Goal: Task Accomplishment & Management: Manage account settings

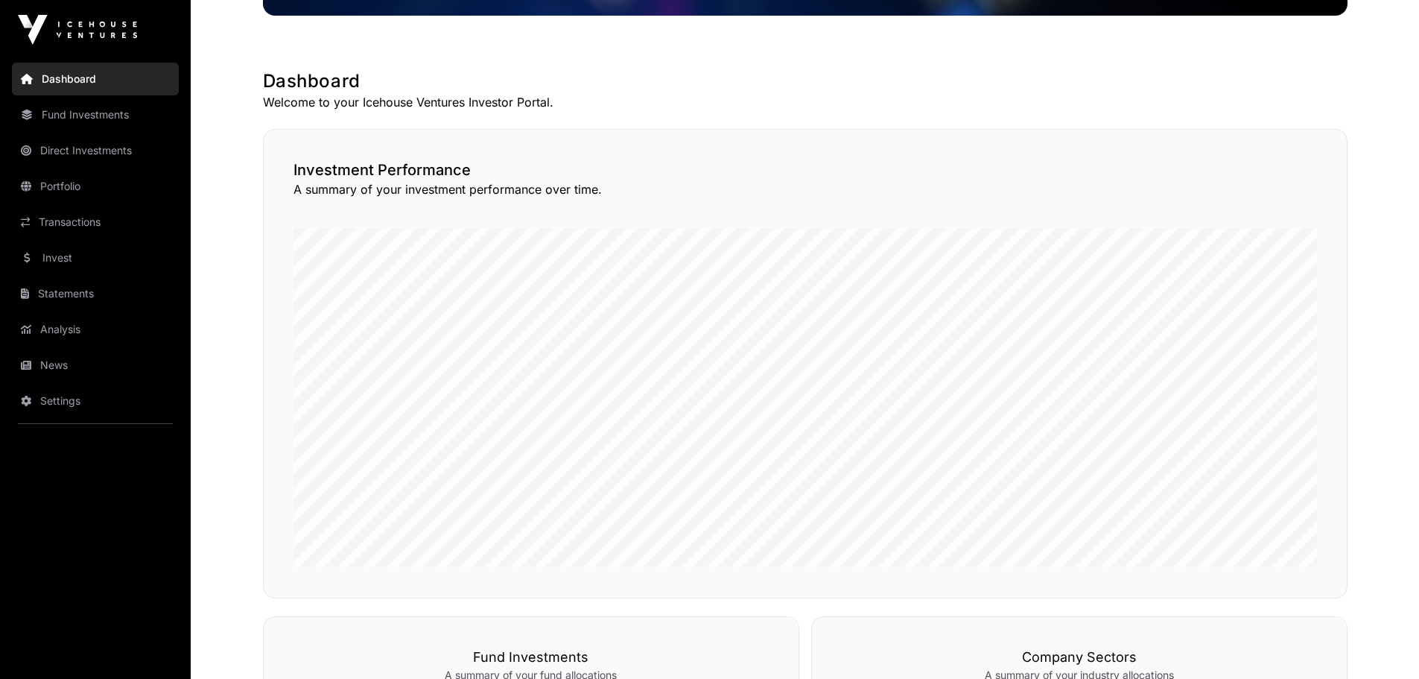
scroll to position [223, 0]
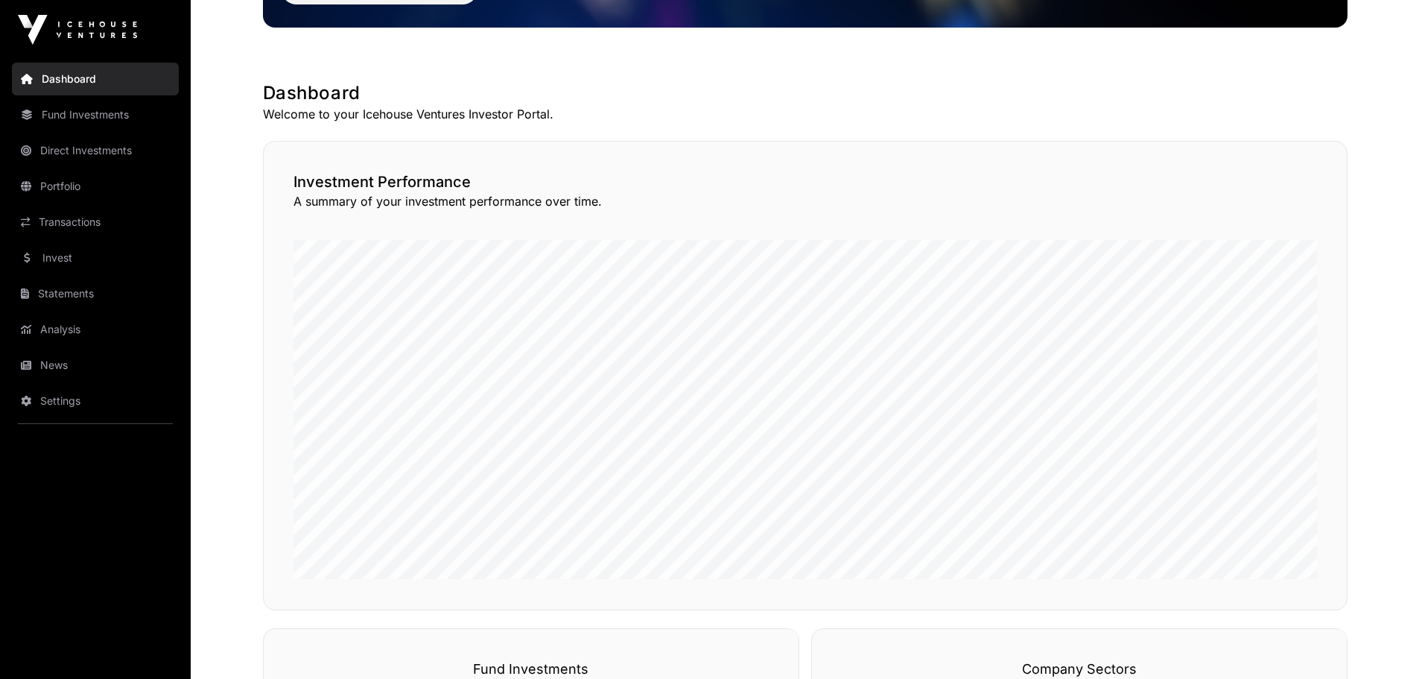
click at [74, 399] on link "Settings" at bounding box center [95, 400] width 167 height 33
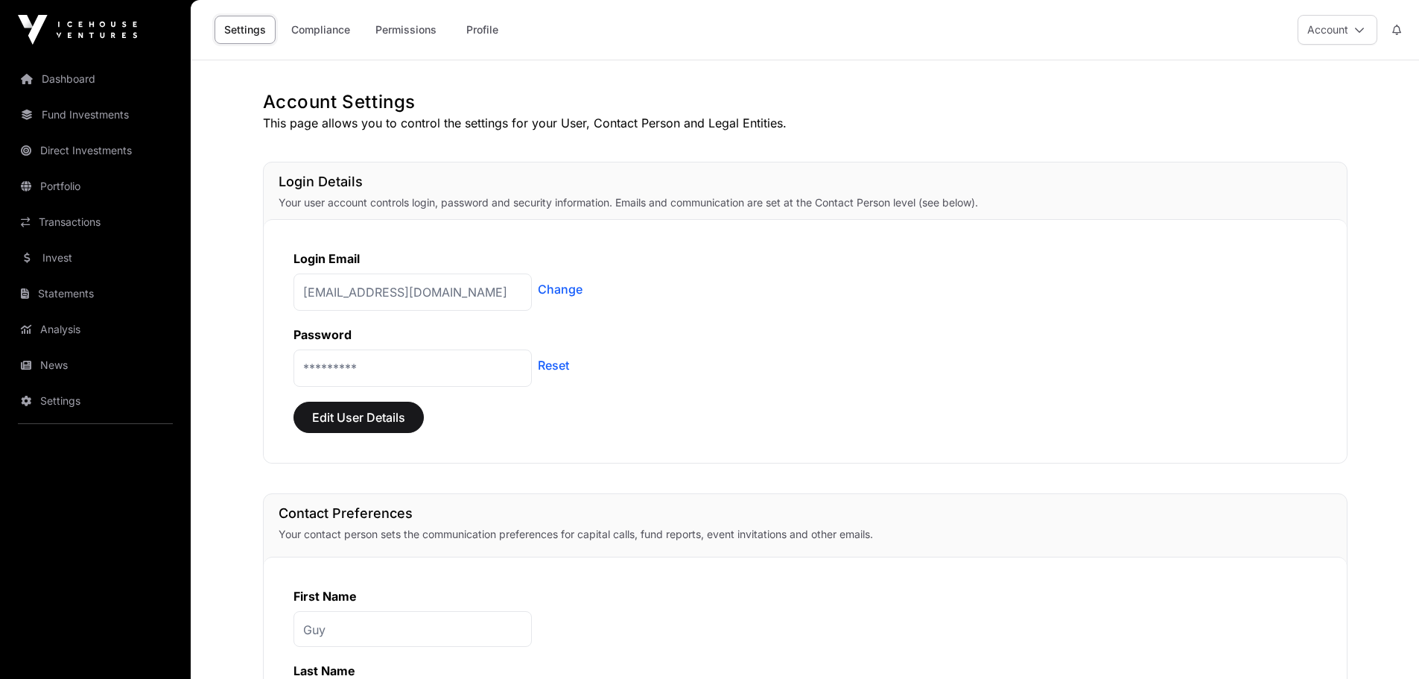
click at [559, 367] on link "Reset" at bounding box center [553, 365] width 31 height 18
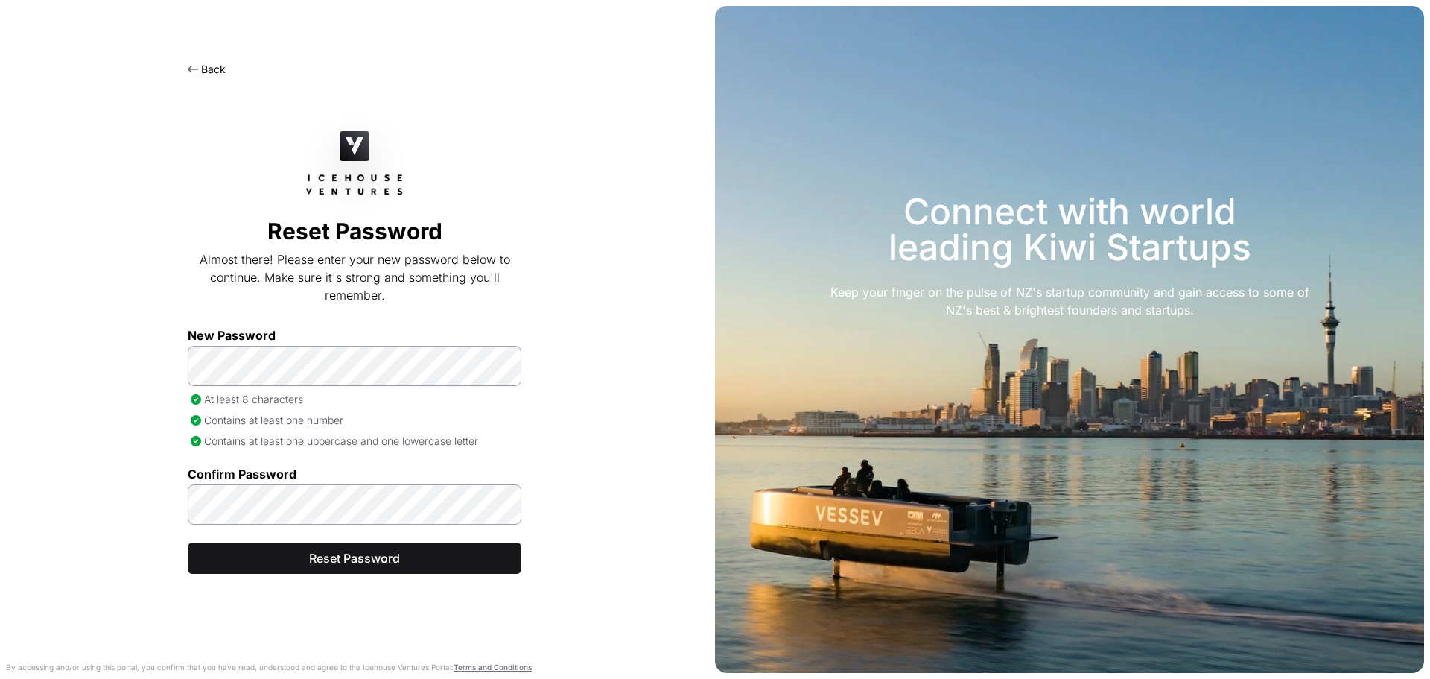
click at [34, 526] on div "Back Reset Password Almost there! Please enter your new password below to conti…" at bounding box center [354, 357] width 709 height 643
click at [351, 565] on span "Reset Password" at bounding box center [354, 558] width 297 height 18
